Goal: Obtain resource: Obtain resource

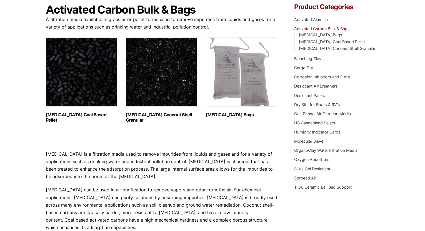
scroll to position [83, 0]
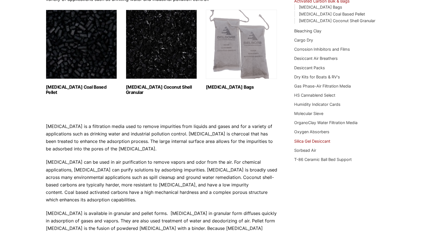
click at [315, 142] on link "Silica Gel Desiccant" at bounding box center [312, 141] width 36 height 5
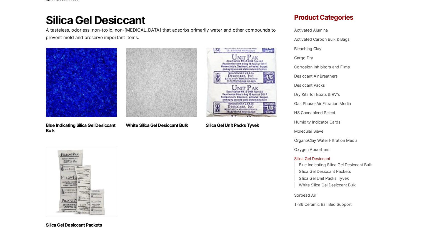
scroll to position [28, 0]
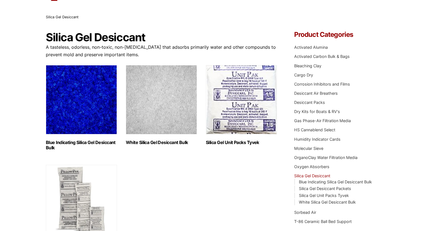
click at [168, 92] on img "Visit product category White Silica Gel Desiccant Bulk" at bounding box center [161, 99] width 71 height 69
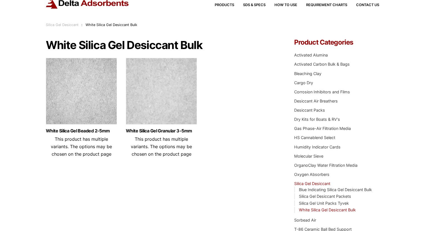
scroll to position [20, 0]
click at [81, 99] on img at bounding box center [81, 92] width 71 height 69
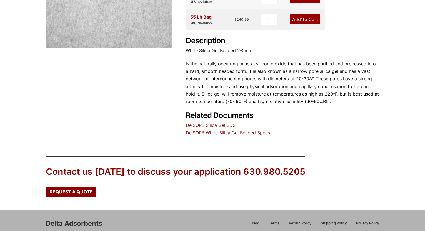
scroll to position [167, 0]
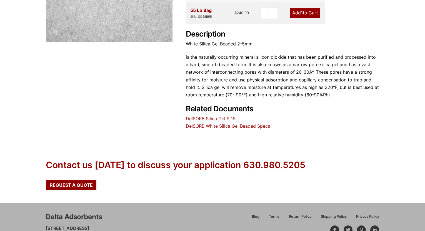
click at [217, 118] on link "DelSORB Silica Gel SDS" at bounding box center [211, 119] width 50 height 6
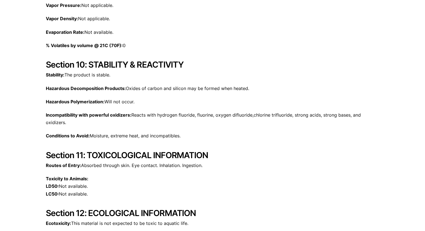
scroll to position [777, 0]
